Goal: Task Accomplishment & Management: Manage account settings

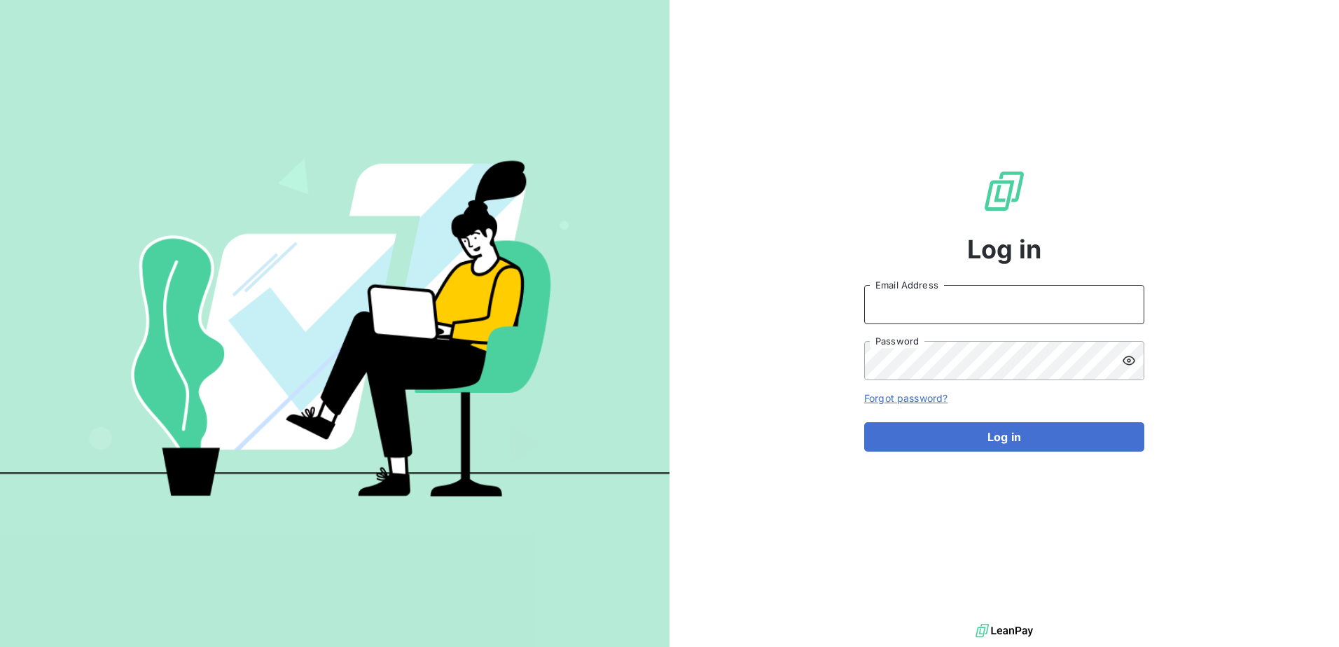
type input "[PERSON_NAME][EMAIL_ADDRESS][PERSON_NAME][DOMAIN_NAME]"
click at [932, 419] on form "[PERSON_NAME][EMAIL_ADDRESS][PERSON_NAME][DOMAIN_NAME] Email Address Password F…" at bounding box center [1004, 368] width 280 height 167
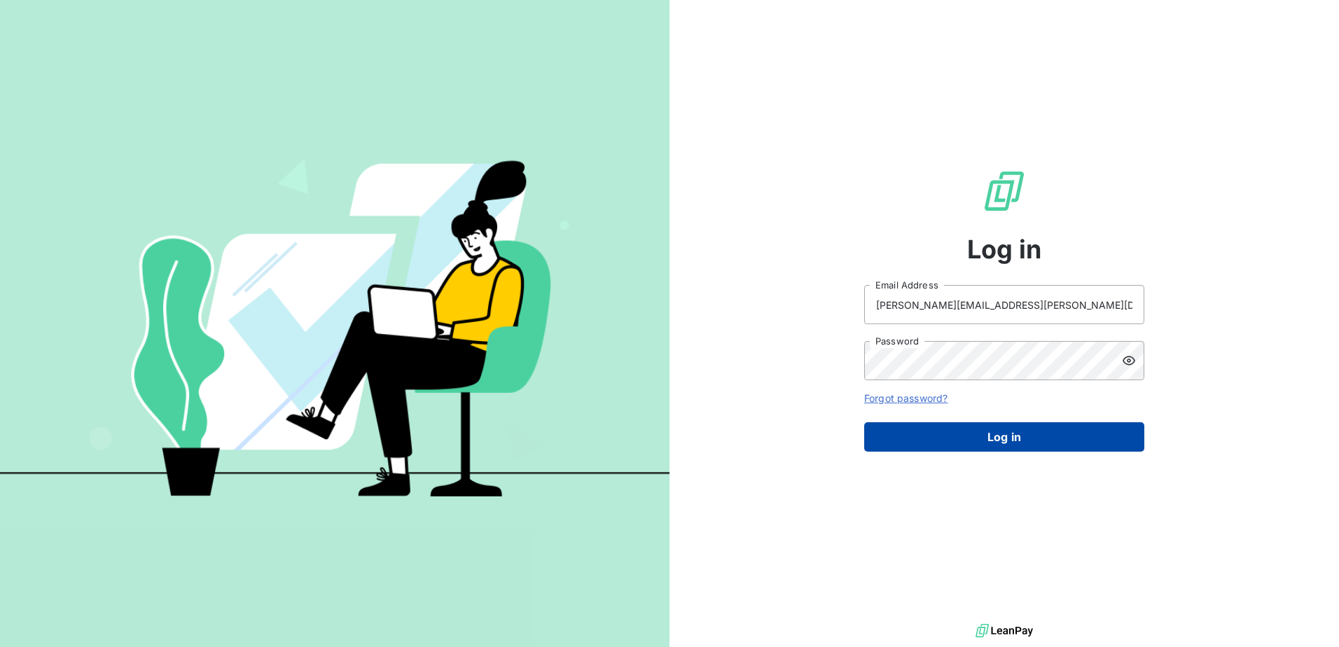
click at [932, 424] on button "Log in" at bounding box center [1004, 436] width 280 height 29
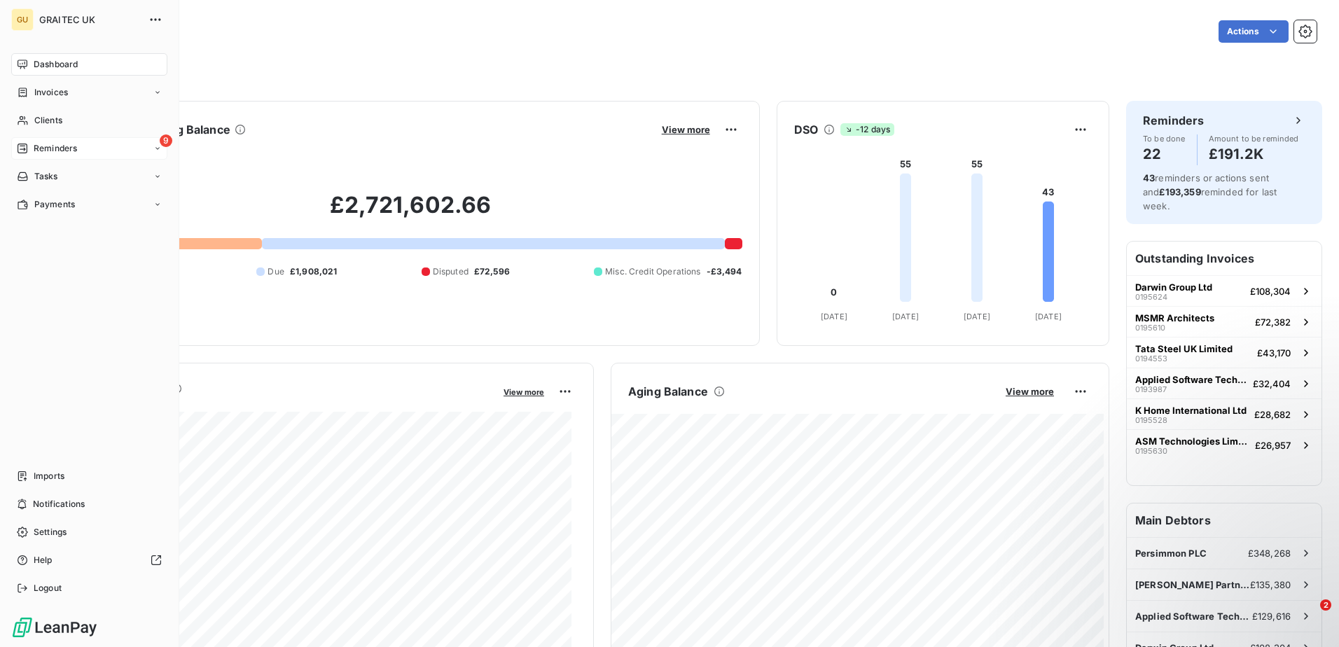
click at [64, 149] on span "Reminders" at bounding box center [55, 148] width 43 height 13
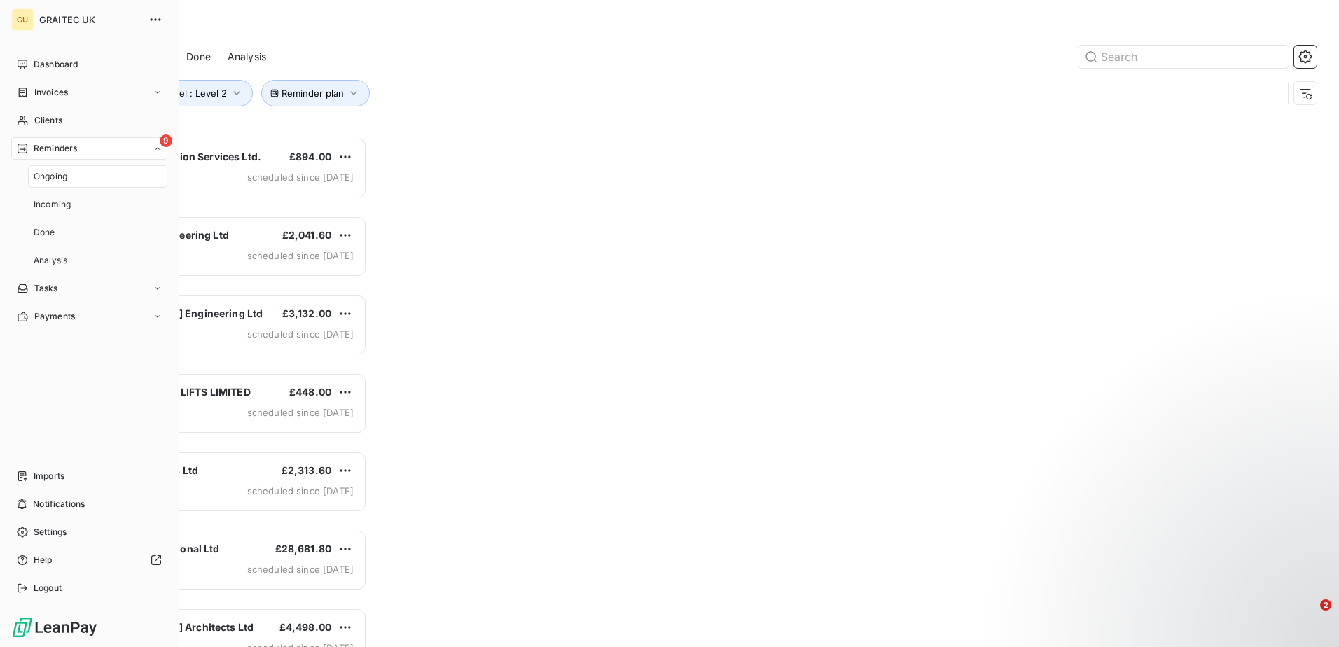
click at [63, 165] on div "Ongoing" at bounding box center [97, 176] width 139 height 22
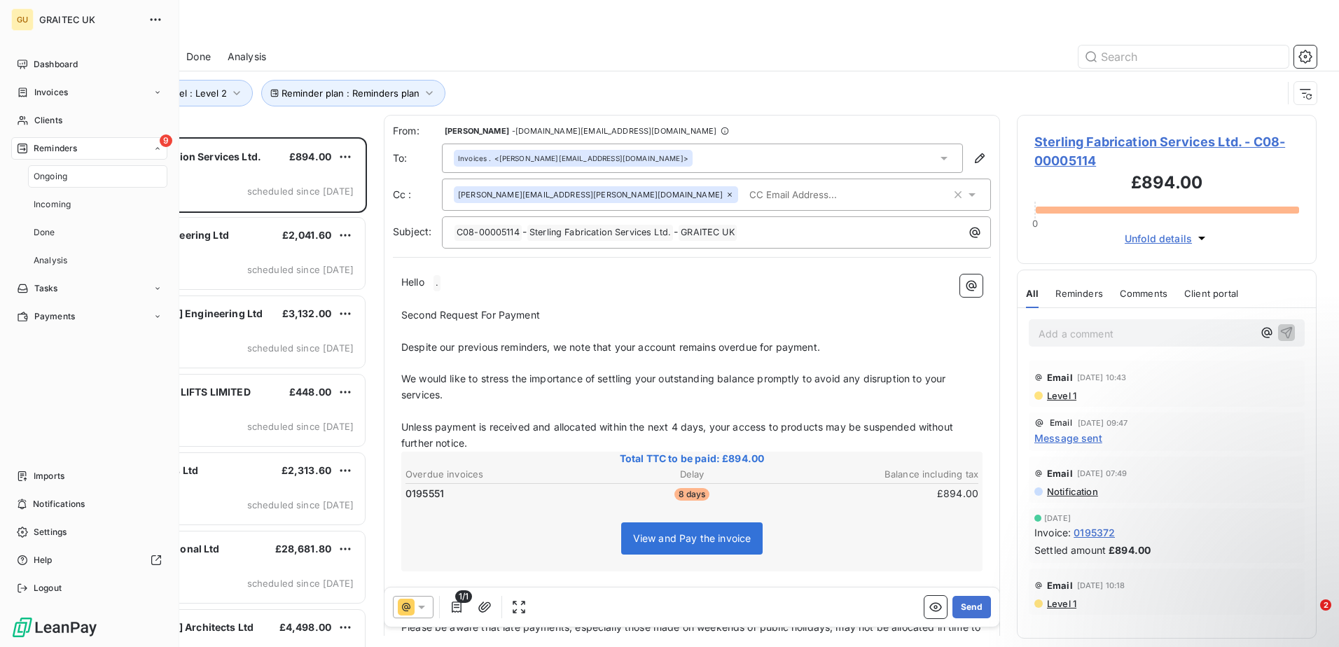
click at [62, 172] on span "Ongoing" at bounding box center [51, 176] width 34 height 13
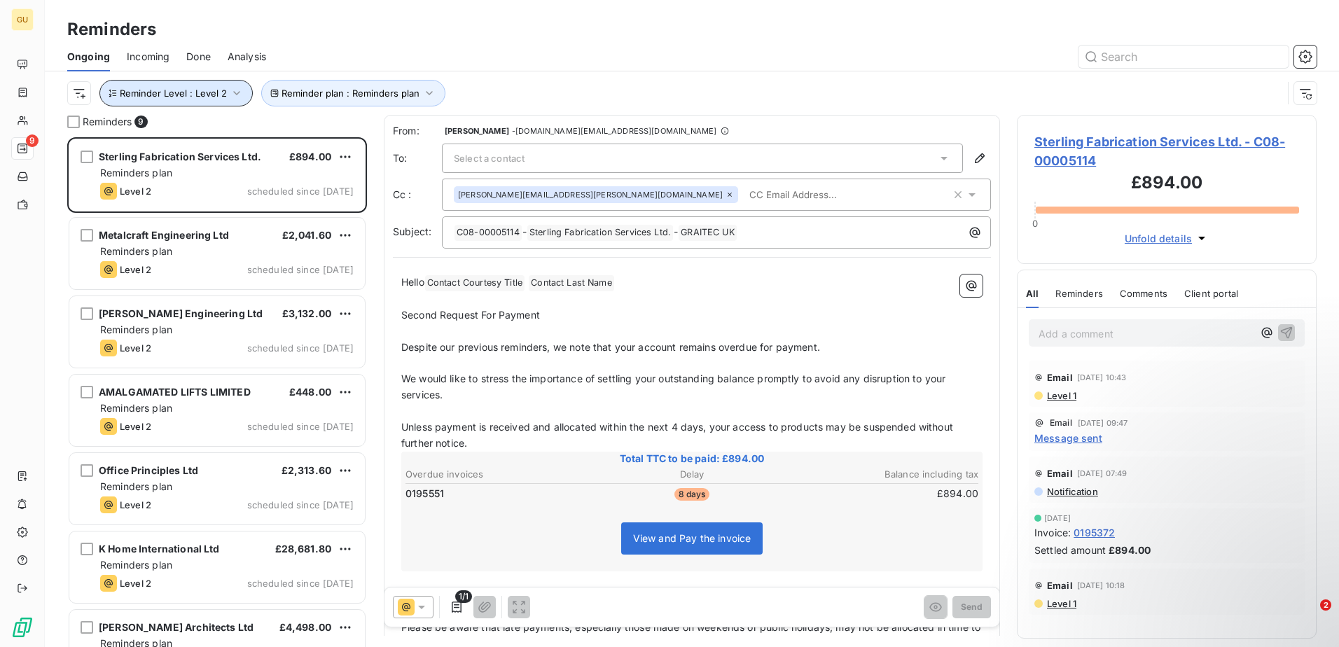
click at [239, 90] on icon "button" at bounding box center [237, 93] width 14 height 14
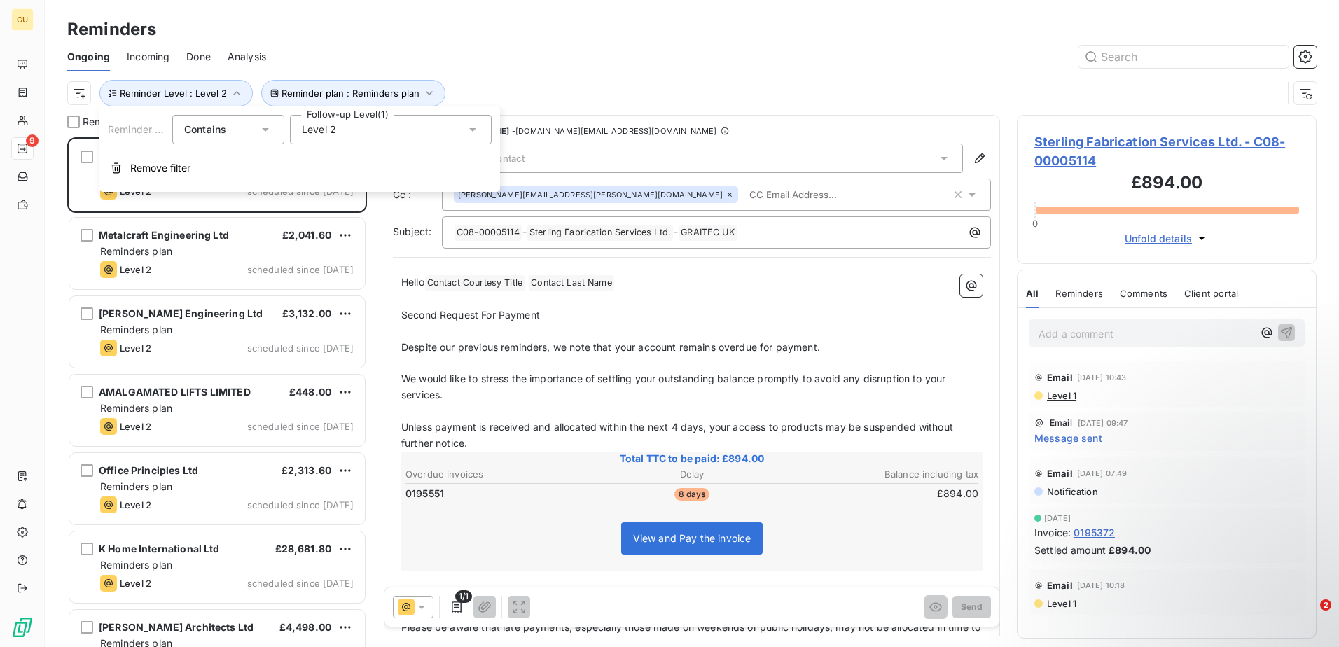
click at [445, 137] on div "Level 2" at bounding box center [391, 129] width 202 height 29
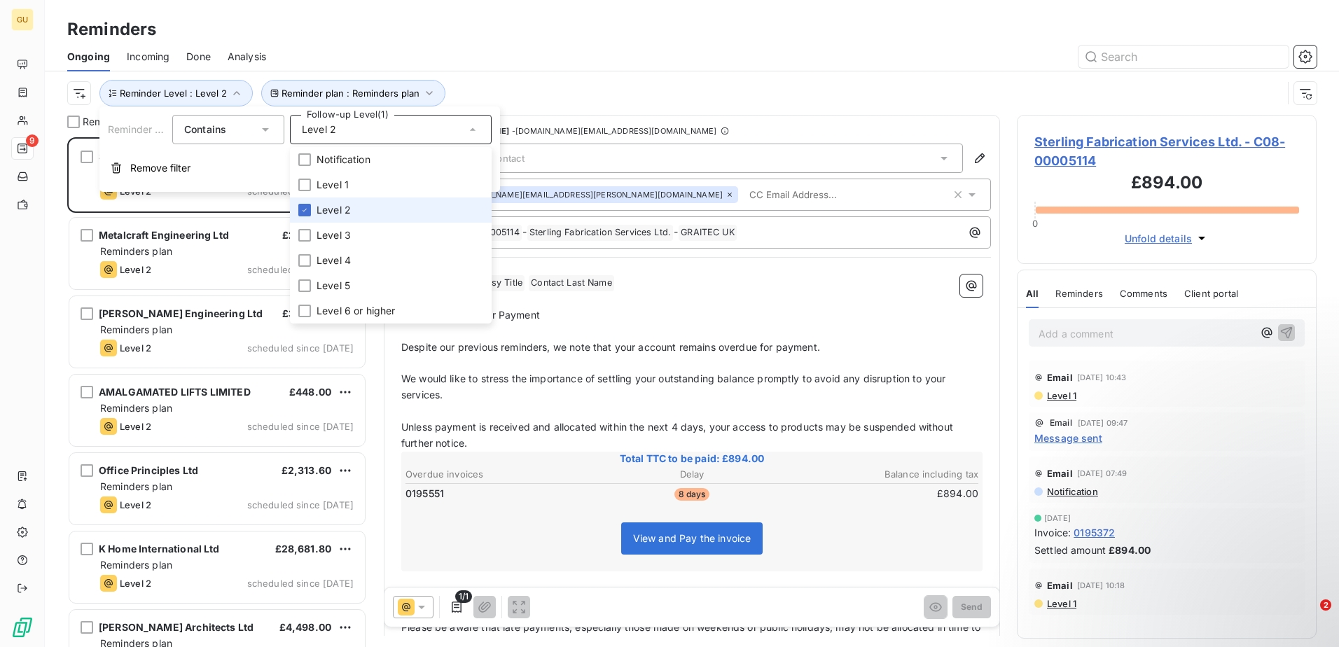
drag, startPoint x: 333, startPoint y: 209, endPoint x: 335, endPoint y: 223, distance: 14.2
click at [332, 209] on span "Level 2" at bounding box center [333, 210] width 34 height 14
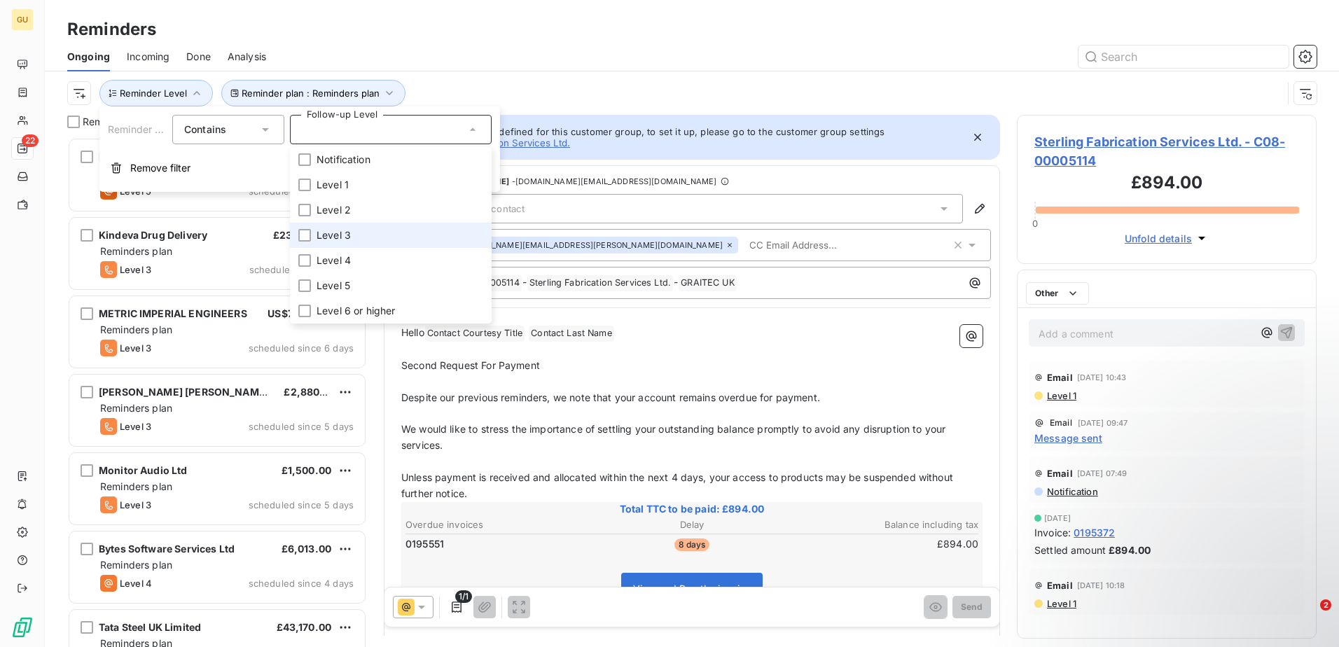
click at [337, 230] on span "Level 3" at bounding box center [333, 235] width 34 height 14
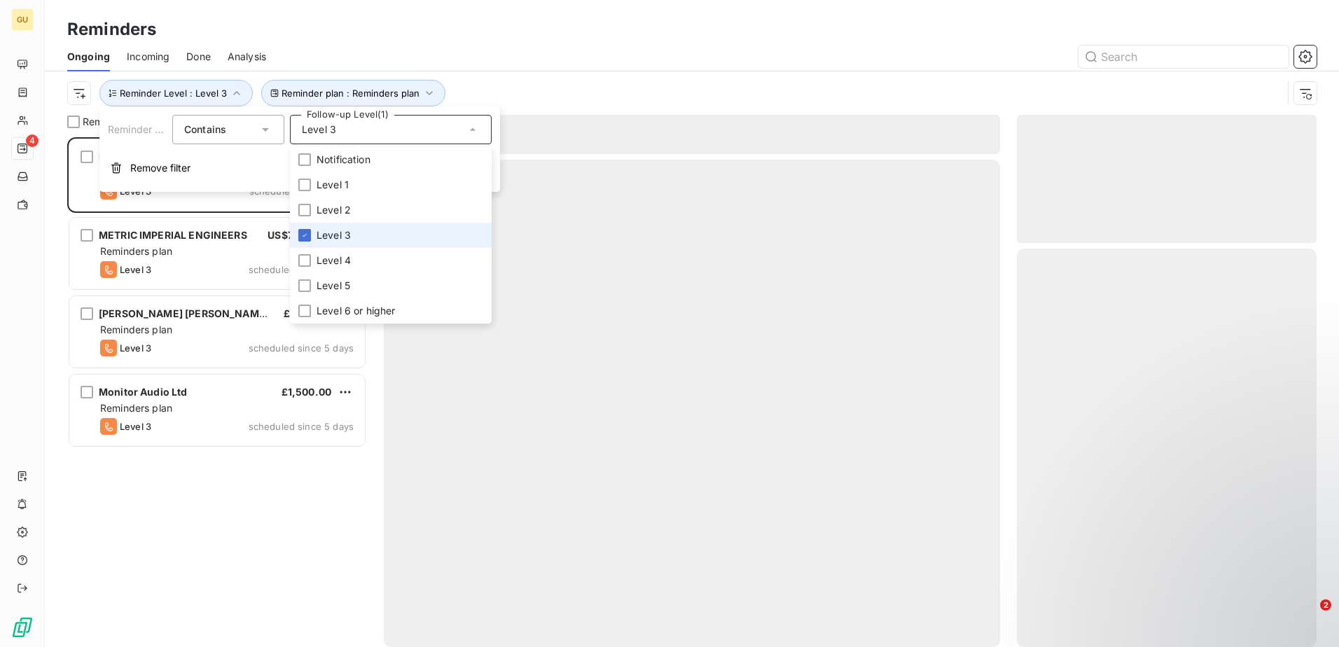
scroll to position [499, 289]
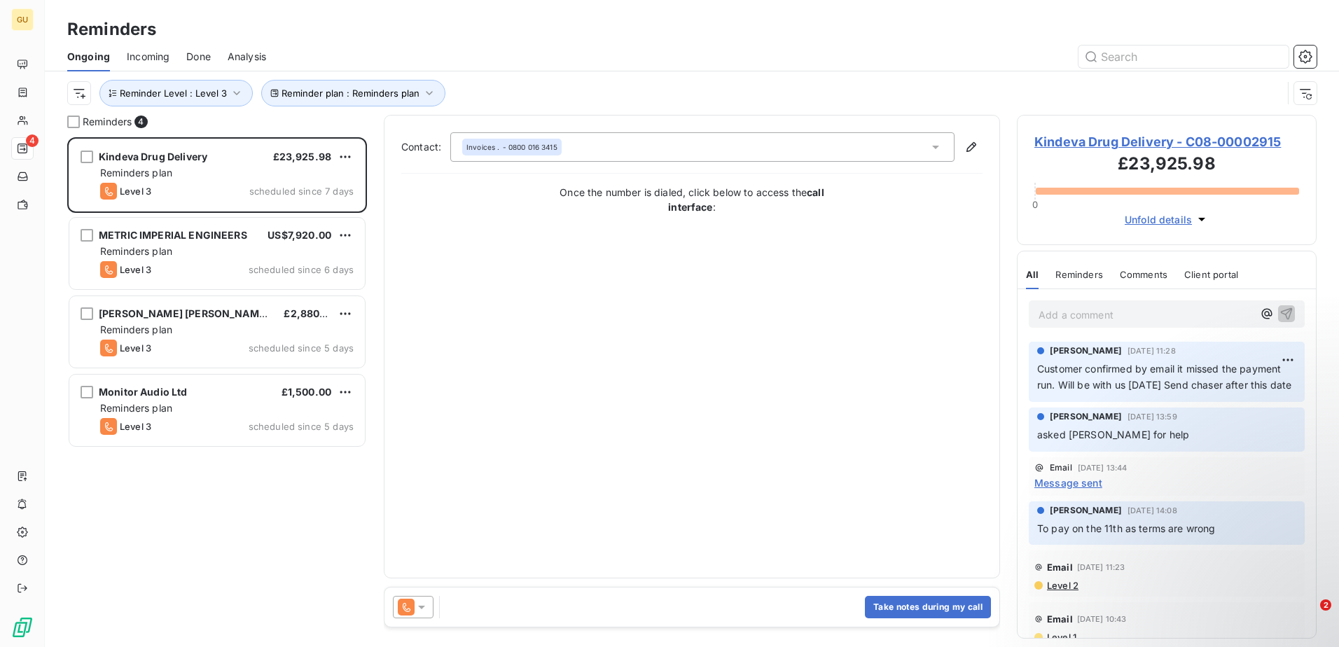
click at [202, 487] on div "Kindeva Drug Delivery £23,925.98 Reminders plan Level 3 scheduled since 7 days …" at bounding box center [217, 392] width 300 height 510
click at [194, 88] on span "Reminder Level : Level 3" at bounding box center [173, 93] width 107 height 11
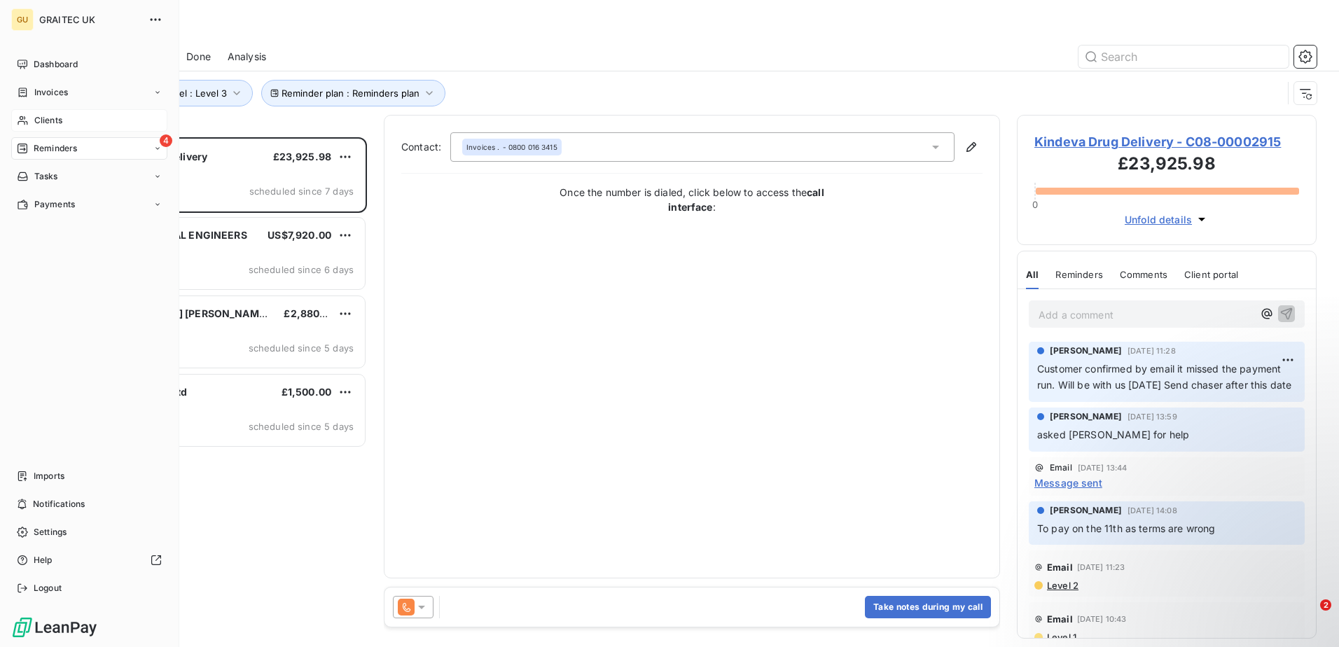
click at [53, 111] on div "Clients" at bounding box center [89, 120] width 156 height 22
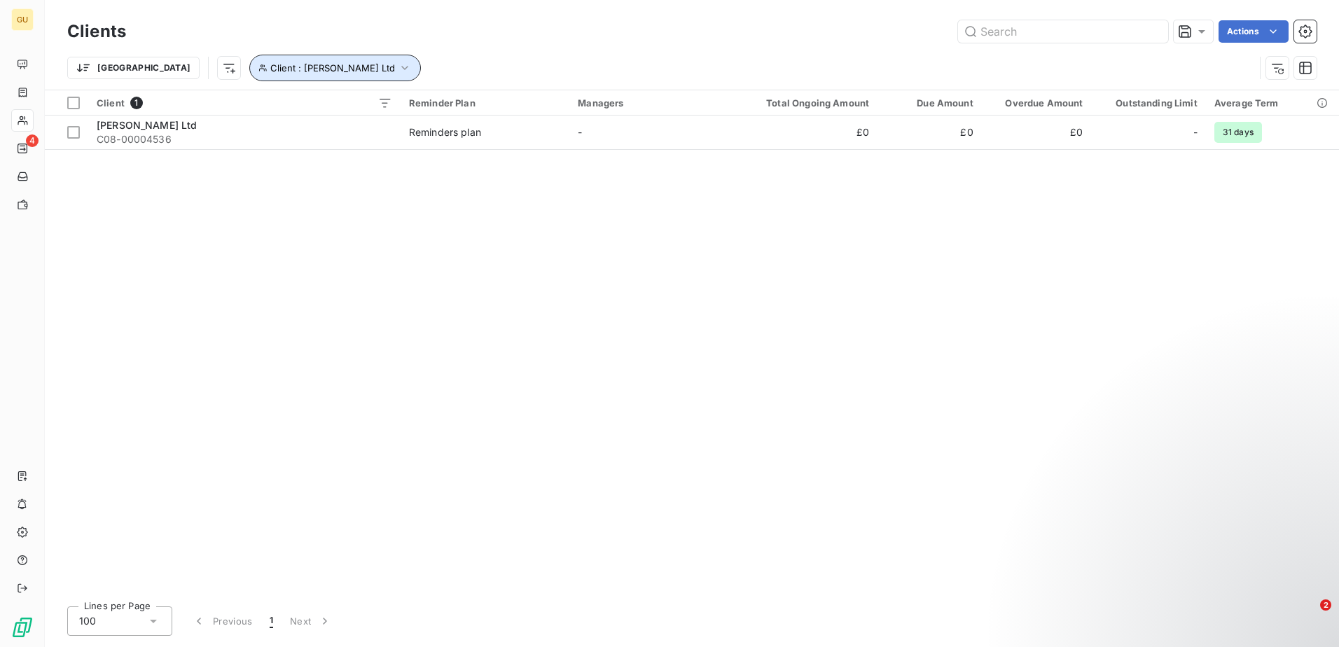
click at [275, 75] on button "Client : [PERSON_NAME] Ltd" at bounding box center [335, 68] width 172 height 27
click at [381, 108] on span "[PERSON_NAME] Ltd - C08-00004536" at bounding box center [435, 104] width 176 height 11
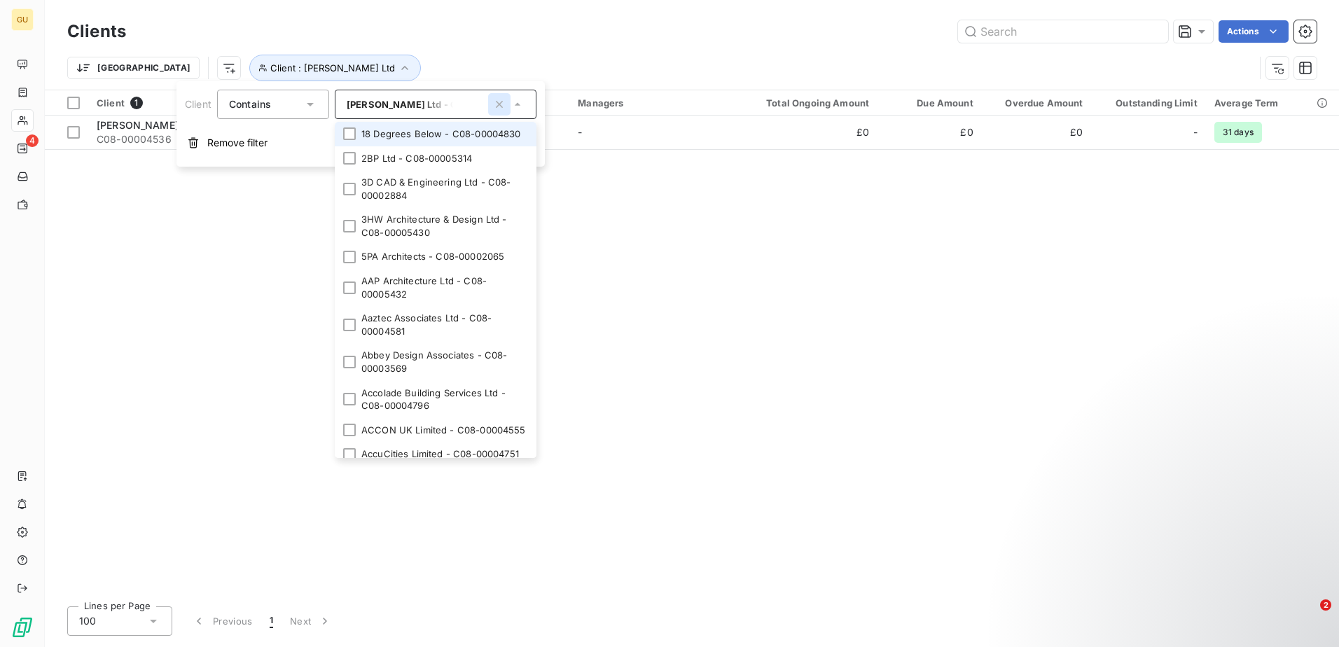
click at [503, 106] on icon "button" at bounding box center [499, 104] width 14 height 14
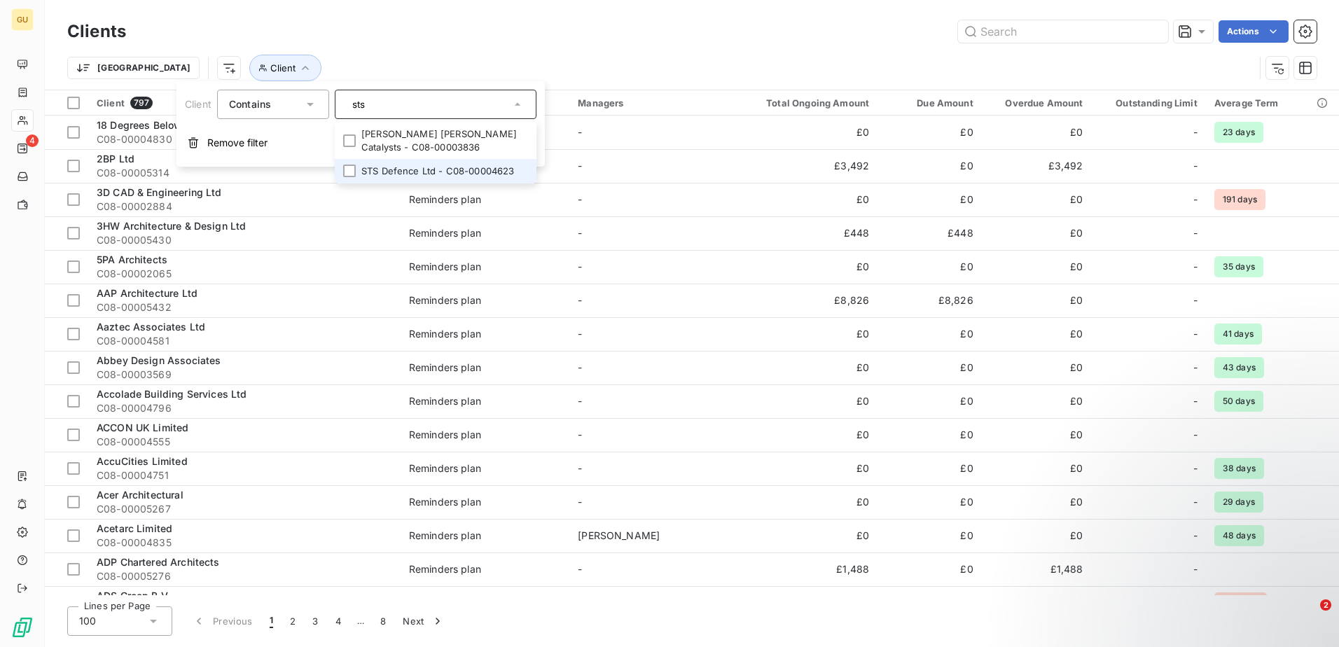
type input "sts"
click at [435, 165] on li "STS Defence Ltd - C08-00004623" at bounding box center [436, 171] width 202 height 25
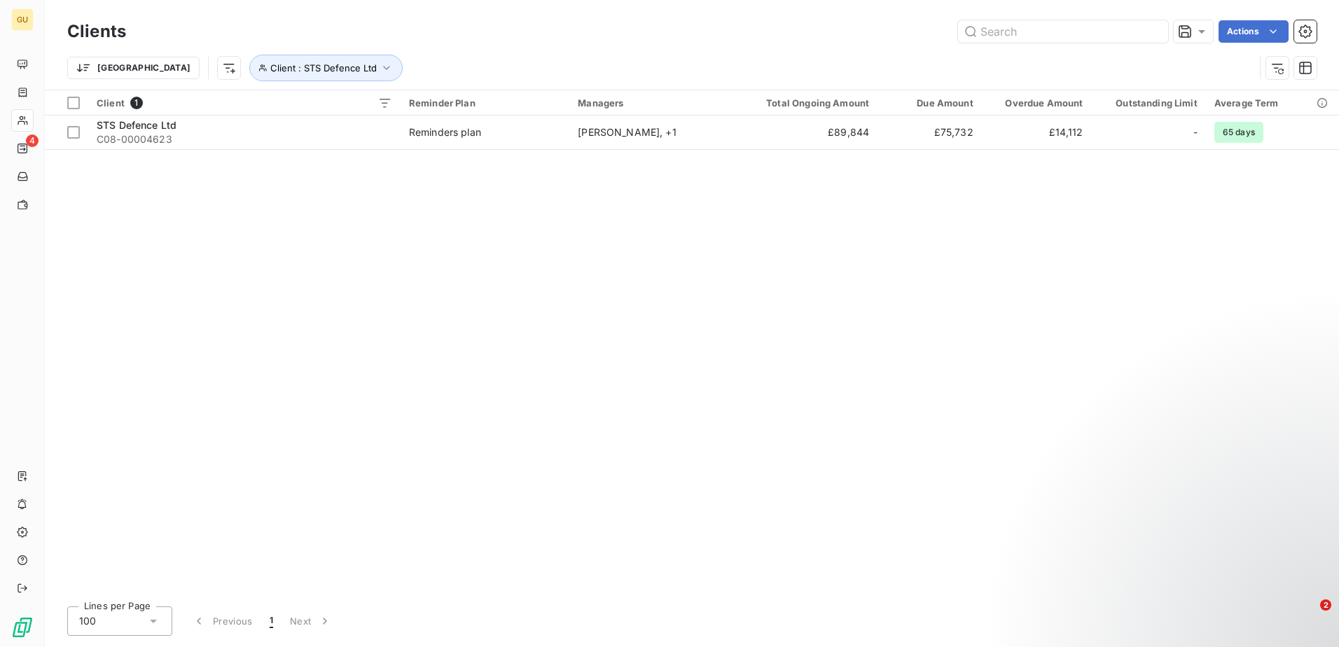
click at [190, 310] on div "Client 1 Reminder Plan Managers Total Ongoing Amount Due Amount Overdue Amount …" at bounding box center [692, 342] width 1294 height 505
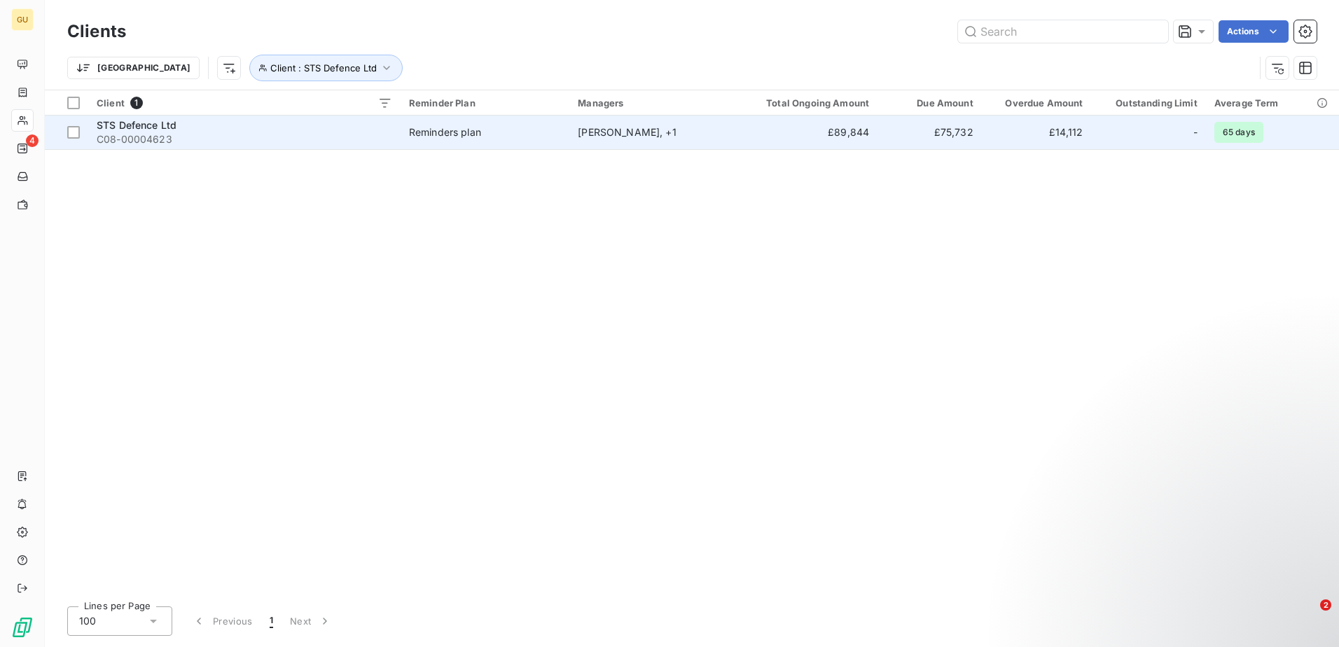
click at [392, 132] on span "C08-00004623" at bounding box center [244, 139] width 295 height 14
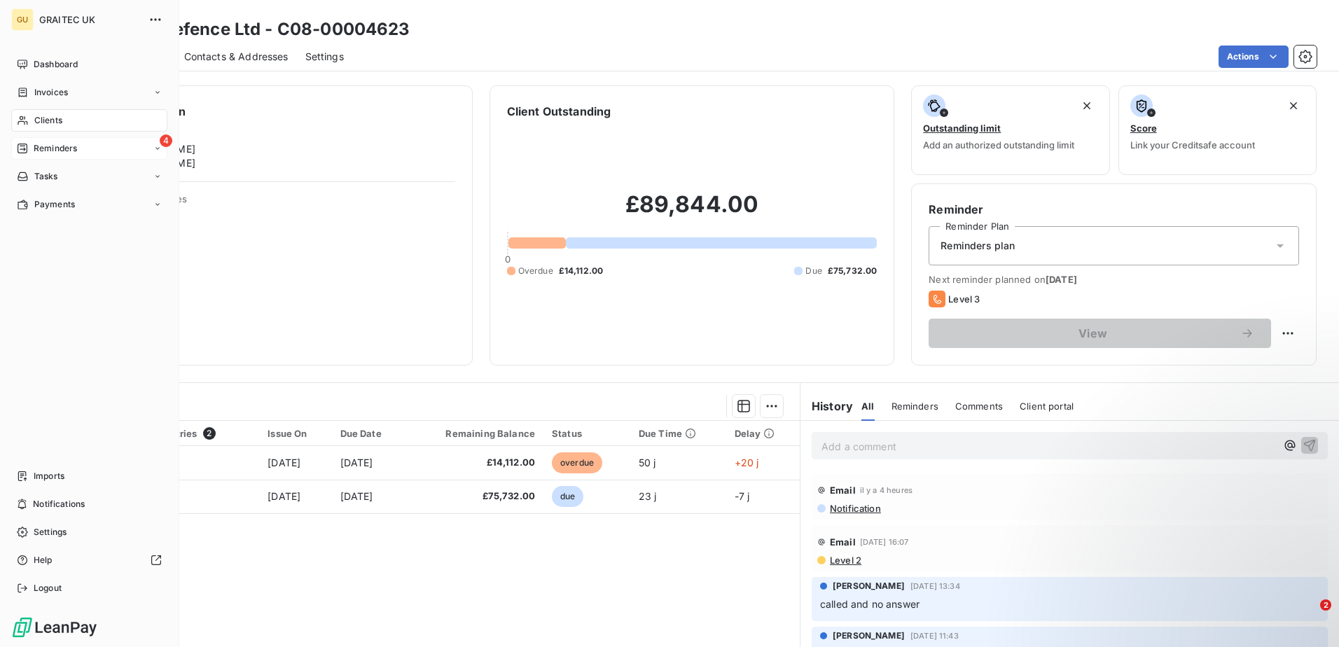
click at [62, 146] on span "Reminders" at bounding box center [55, 148] width 43 height 13
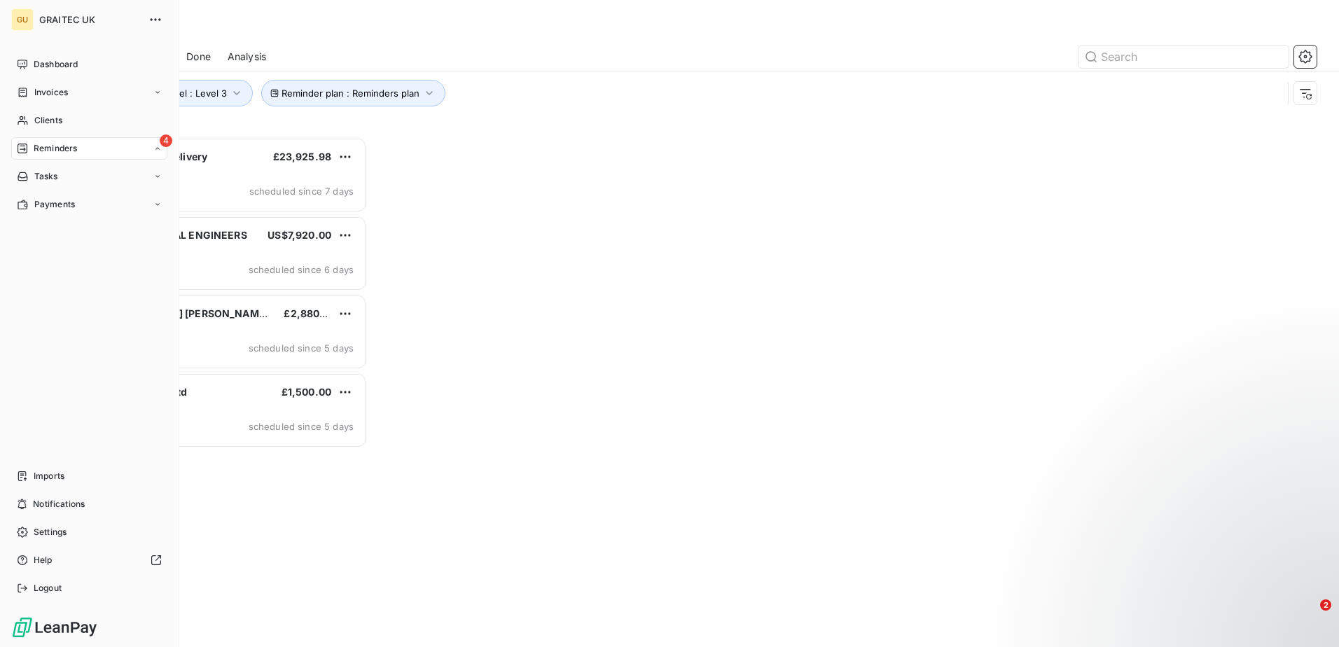
scroll to position [499, 289]
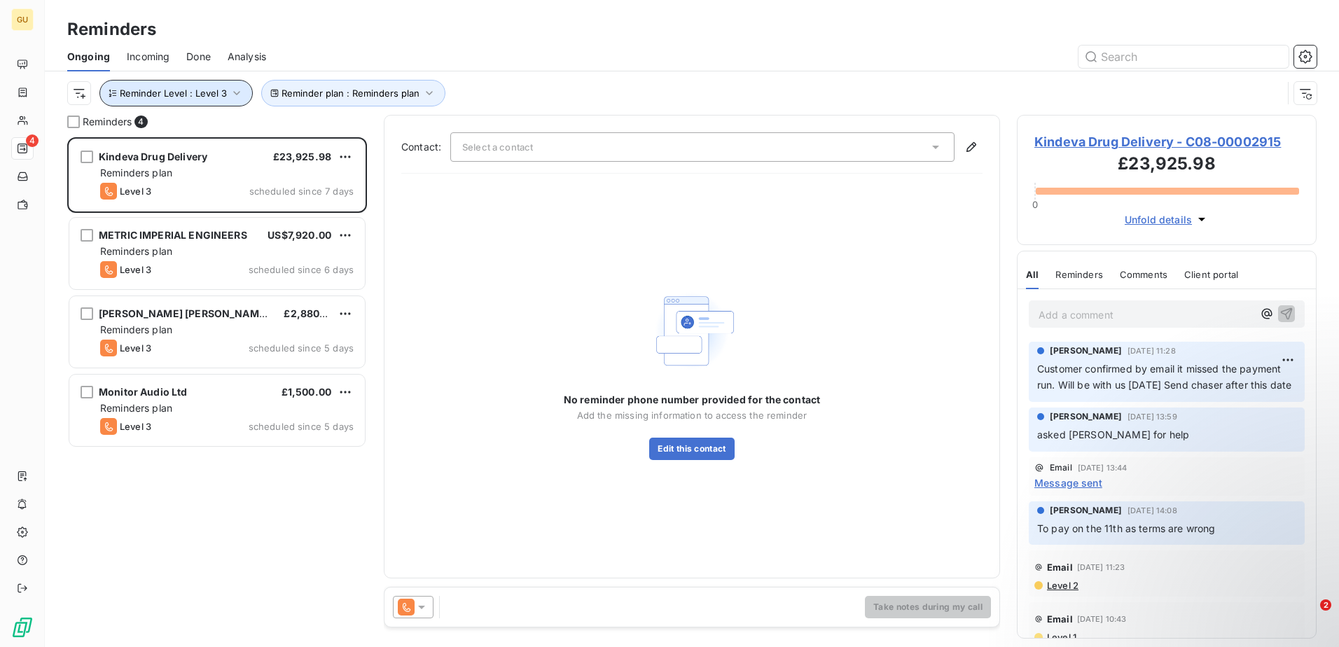
click at [226, 96] on button "Reminder Level : Level 3" at bounding box center [175, 93] width 153 height 27
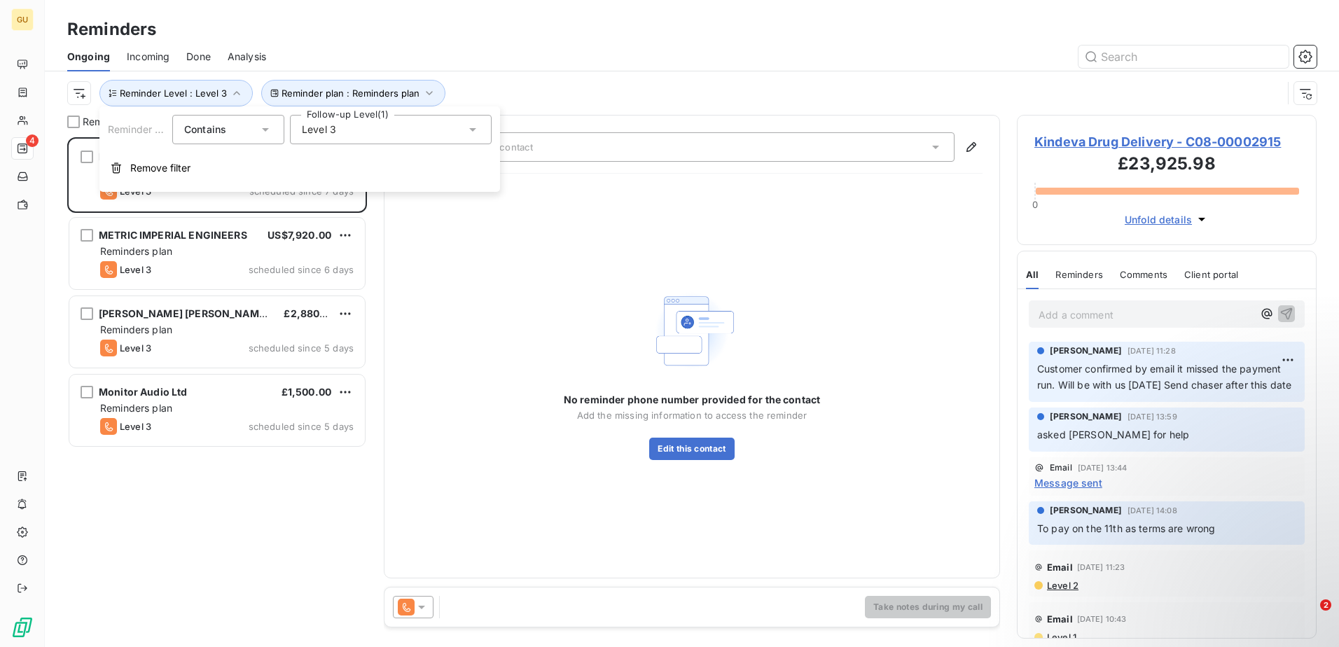
click at [407, 137] on div "Level 3" at bounding box center [391, 129] width 202 height 29
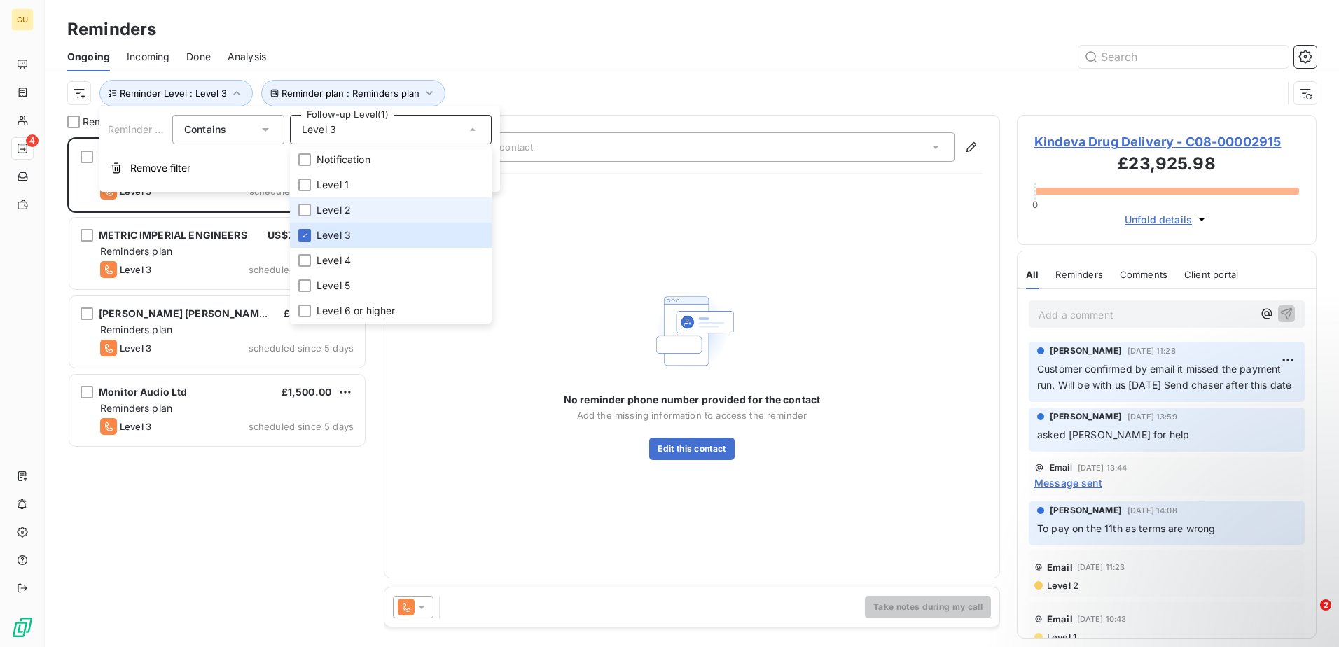
click at [323, 203] on span "Level 2" at bounding box center [333, 210] width 34 height 14
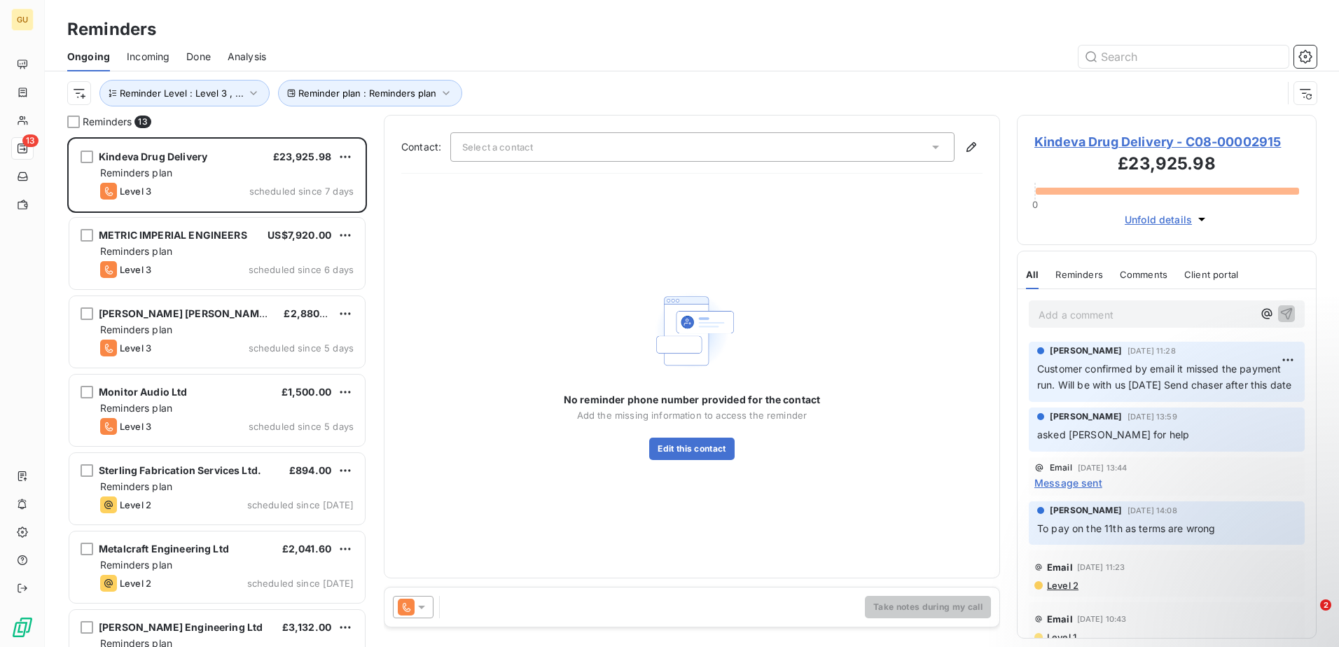
click at [438, 429] on div "No reminder phone number provided for the contact Add the missing information t…" at bounding box center [691, 373] width 581 height 376
click at [226, 83] on button "Reminder Level : Level 3 , ..." at bounding box center [184, 93] width 170 height 27
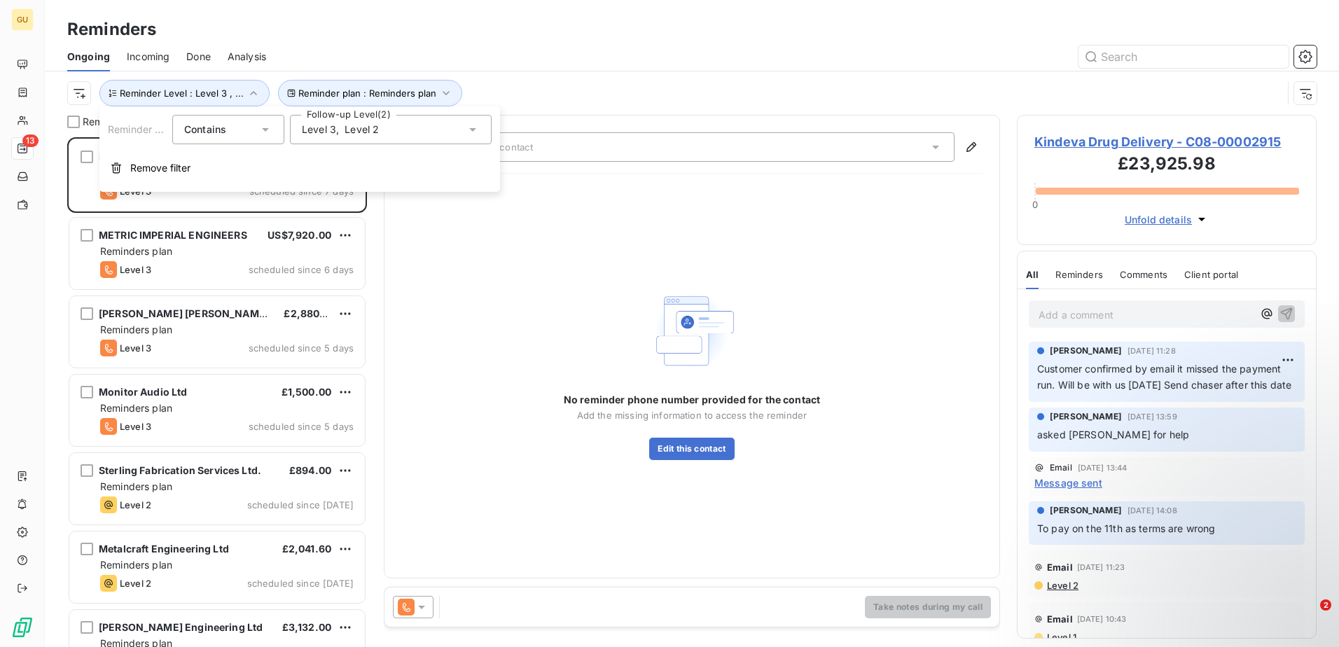
click at [363, 126] on span "Level 2" at bounding box center [361, 130] width 34 height 14
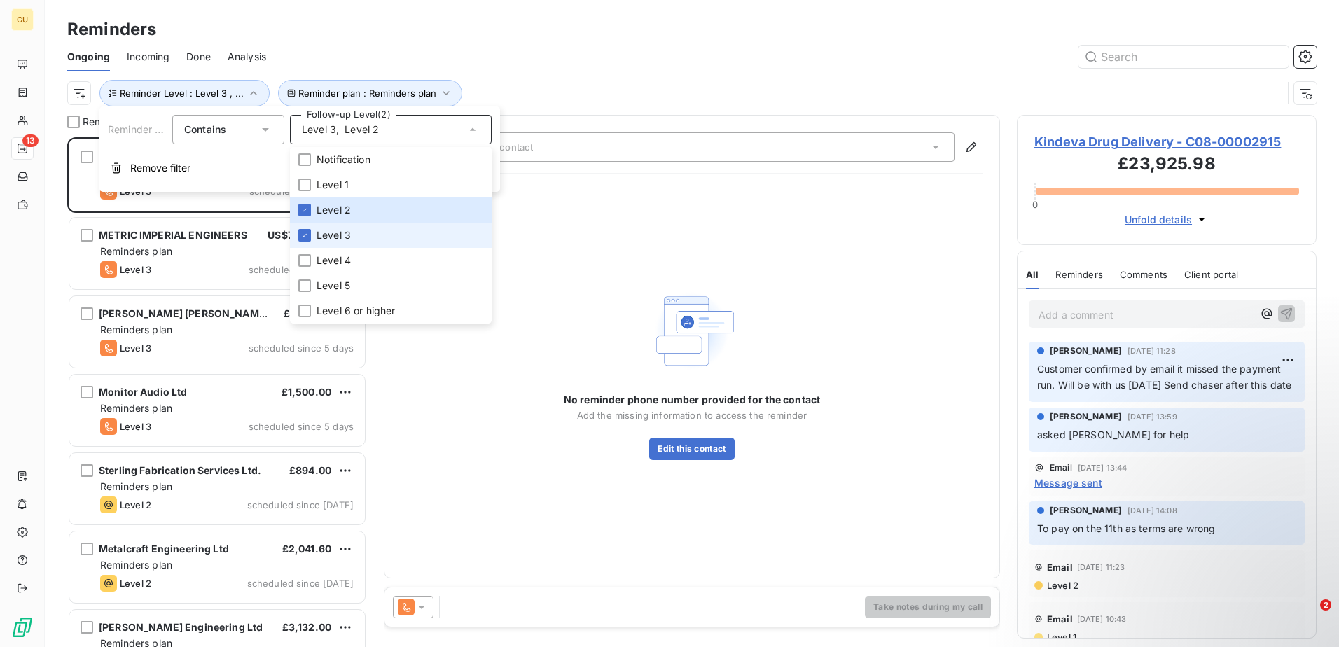
click at [325, 242] on span "Level 3" at bounding box center [333, 235] width 34 height 14
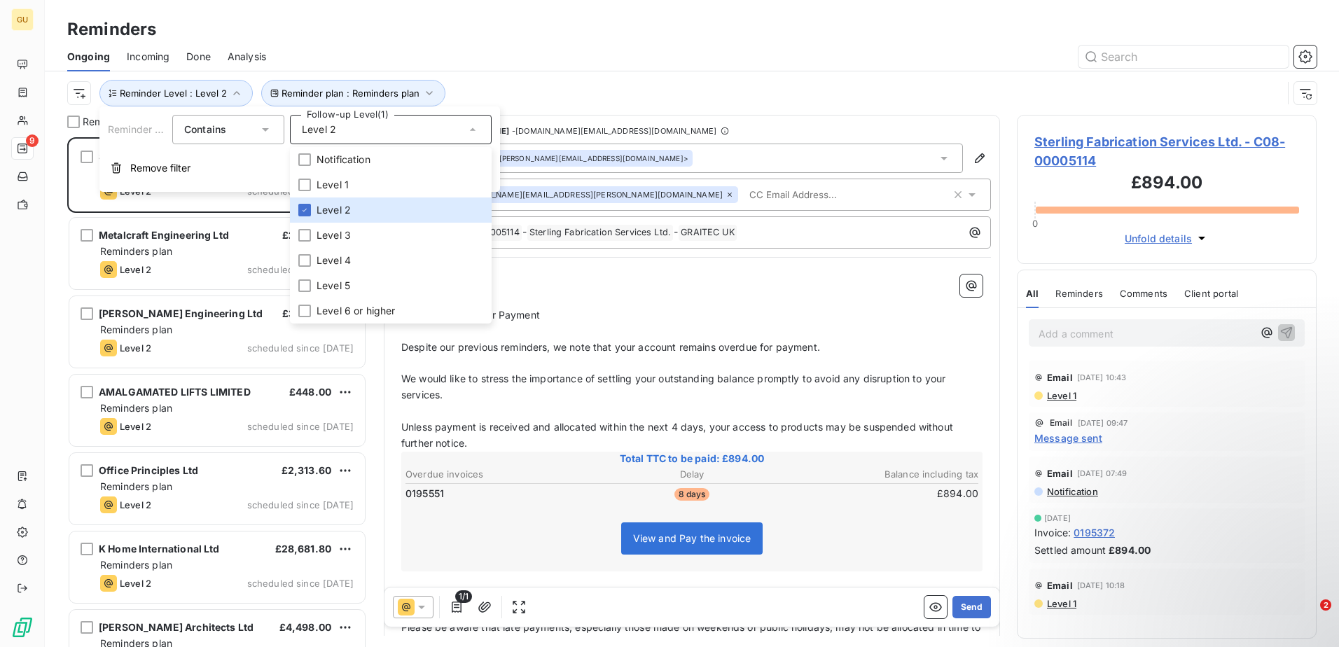
click at [613, 277] on p "Hello ﻿ . ﻿ ﻿" at bounding box center [691, 282] width 581 height 17
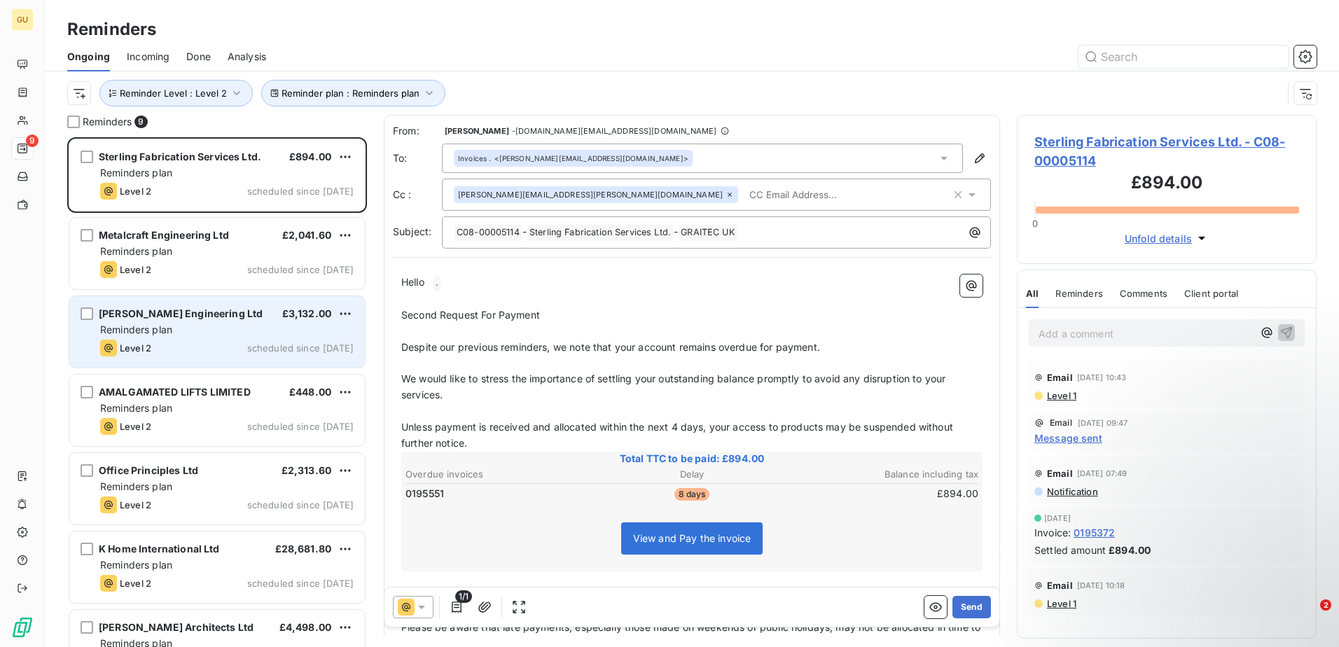
click at [188, 338] on div "[PERSON_NAME] Engineering Ltd £3,132.00 Reminders plan Level 2 scheduled since …" at bounding box center [216, 331] width 295 height 71
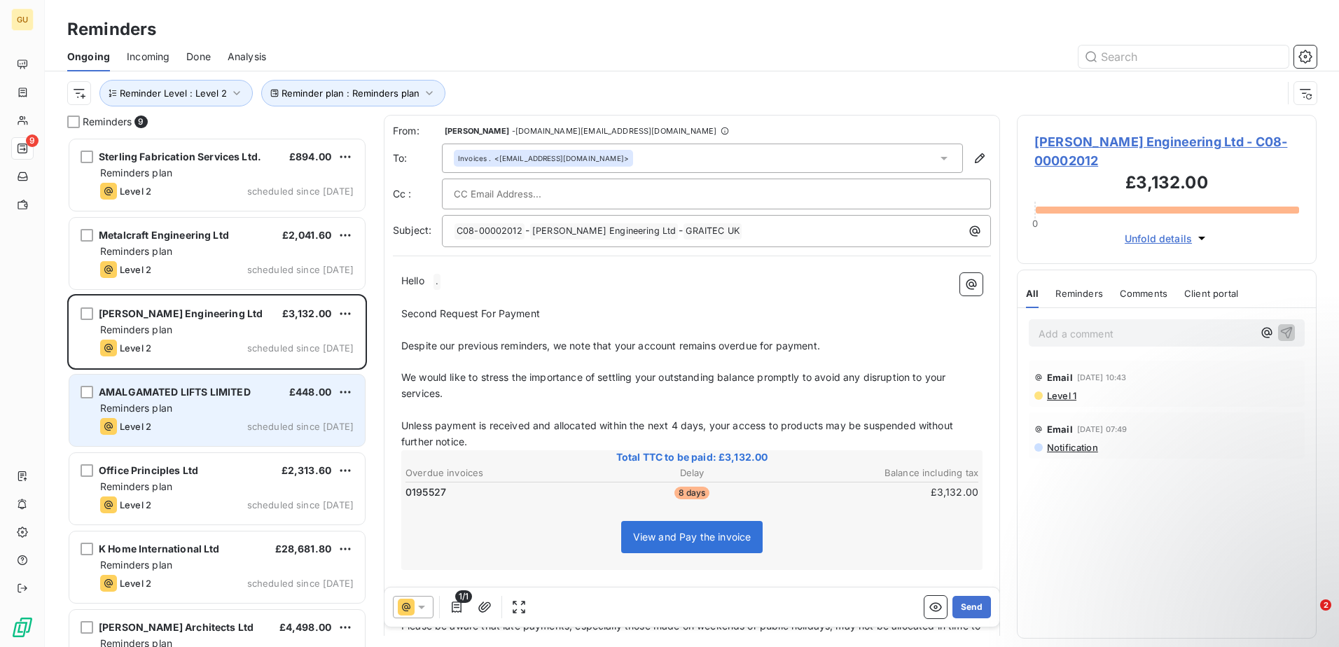
click at [191, 405] on div "Reminders plan" at bounding box center [226, 408] width 253 height 14
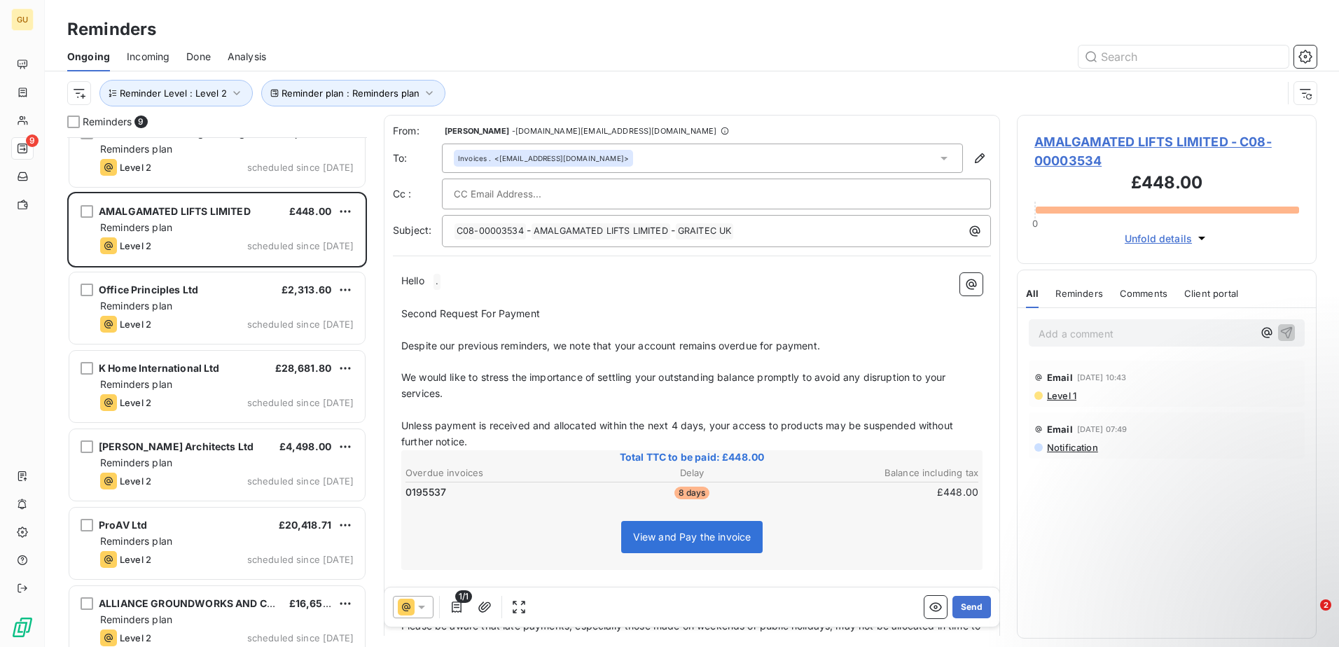
scroll to position [197, 0]
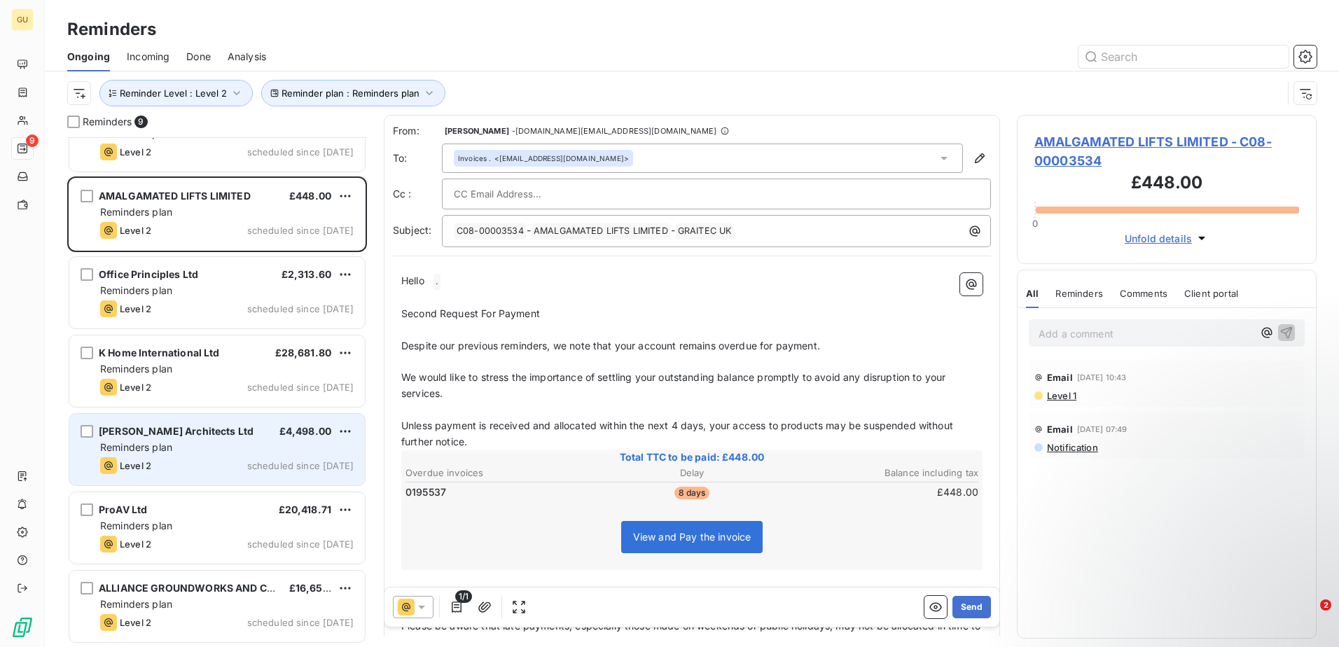
click at [162, 457] on div "Level 2 scheduled since [DATE]" at bounding box center [226, 465] width 253 height 17
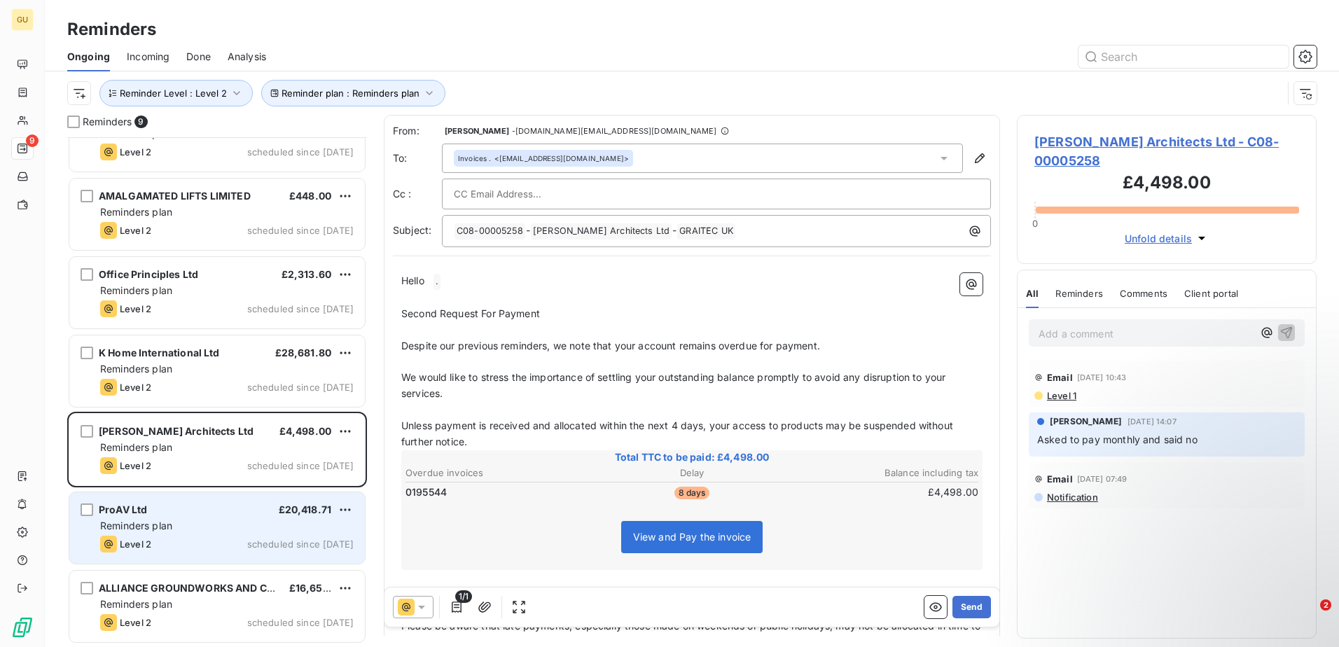
click at [181, 526] on div "Reminders plan" at bounding box center [226, 526] width 253 height 14
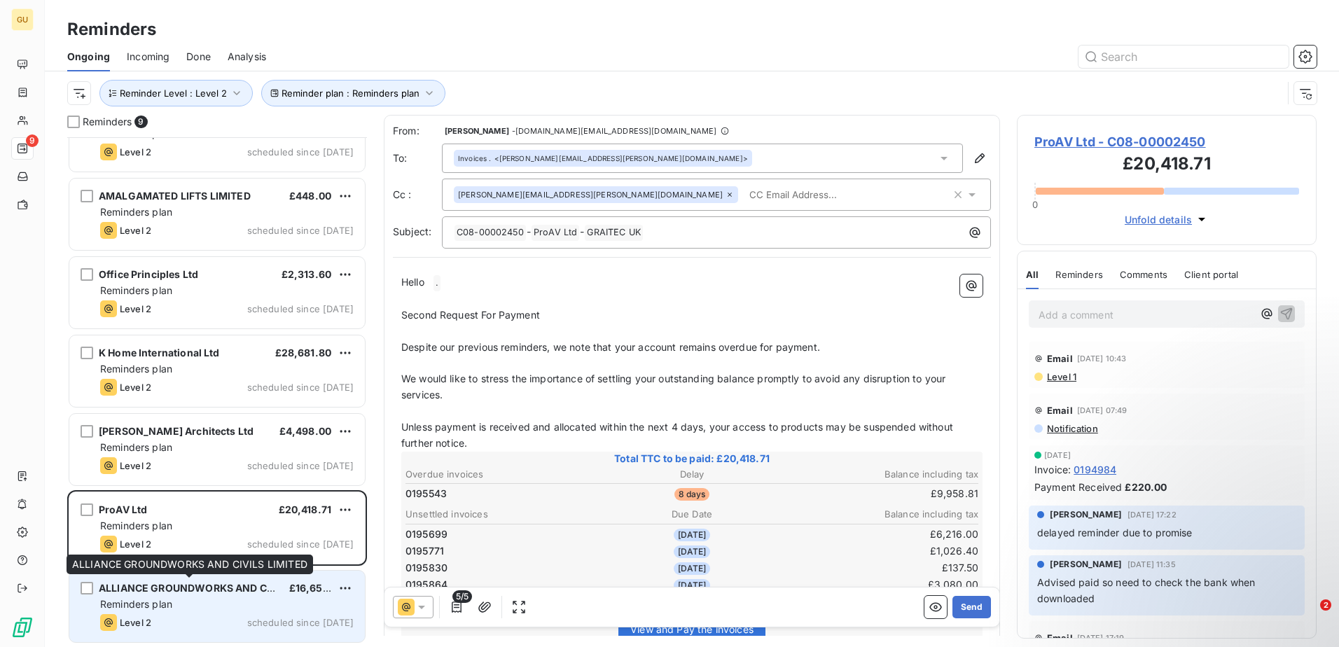
click at [191, 582] on span "ALLIANCE GROUNDWORKS AND CIVILS LIMITED" at bounding box center [217, 588] width 236 height 12
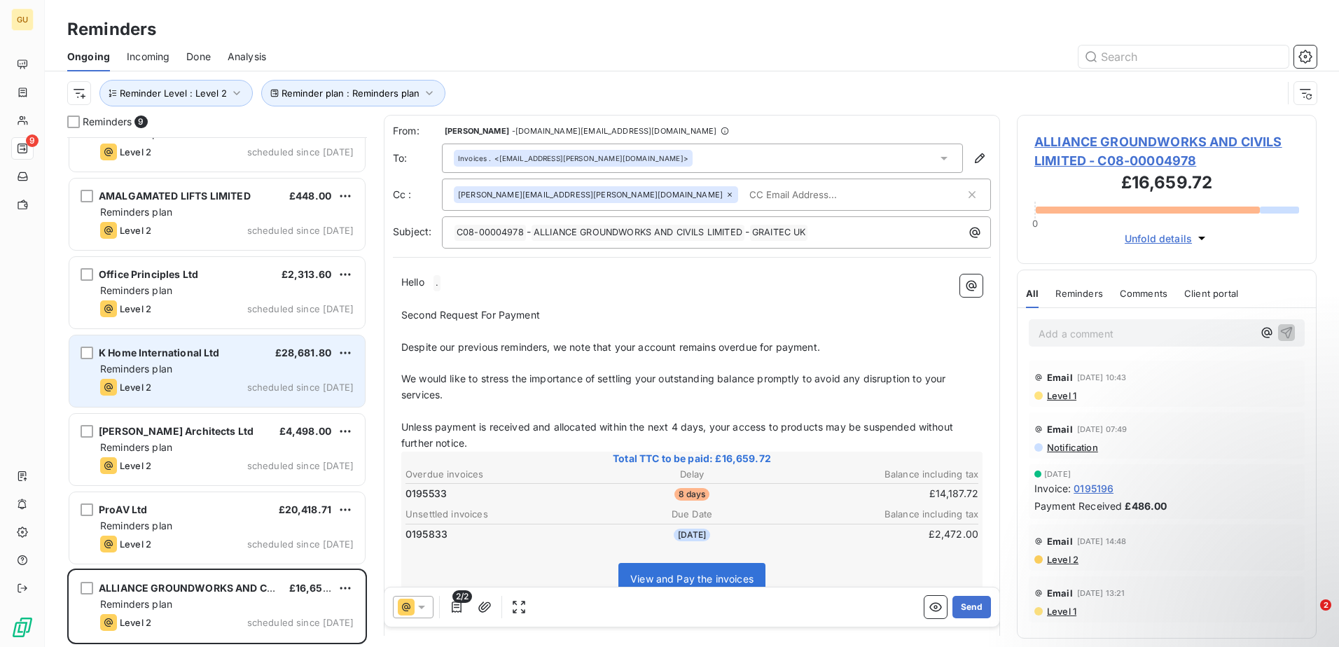
click at [186, 382] on div "Level 2 scheduled since [DATE]" at bounding box center [226, 387] width 253 height 17
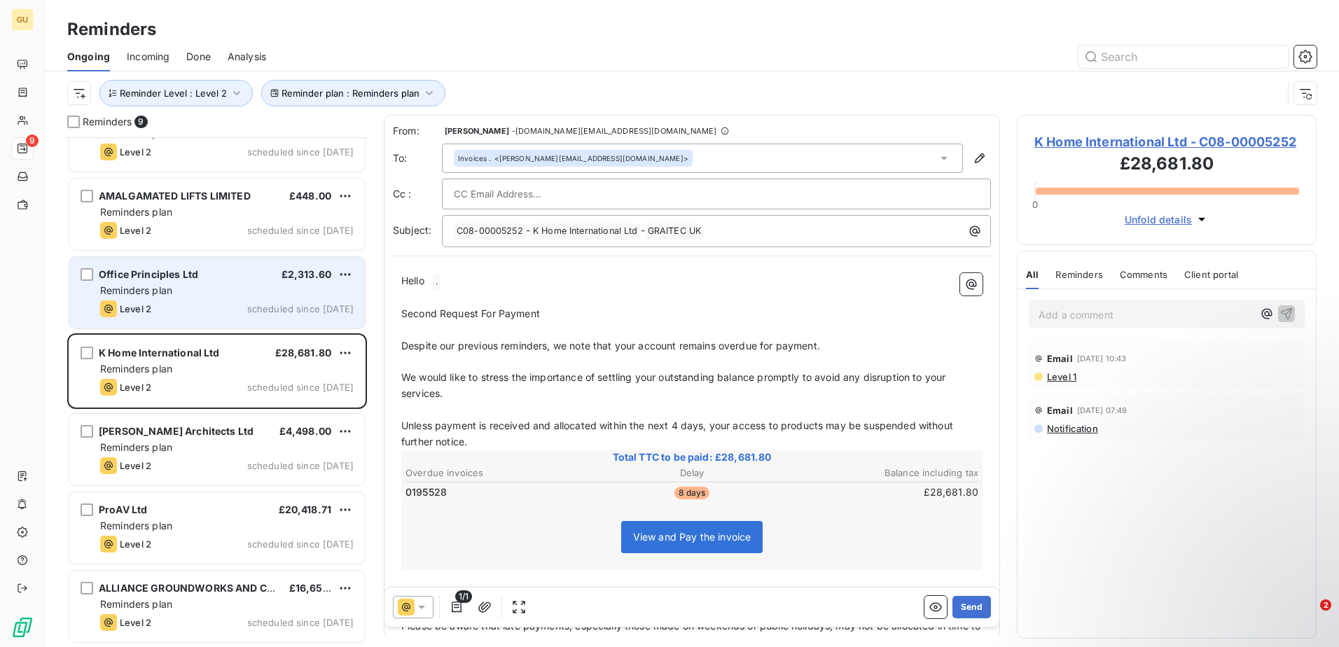
click at [201, 279] on div "Office Principles Ltd £2,313.60" at bounding box center [226, 274] width 253 height 13
